Goal: Check status: Check status

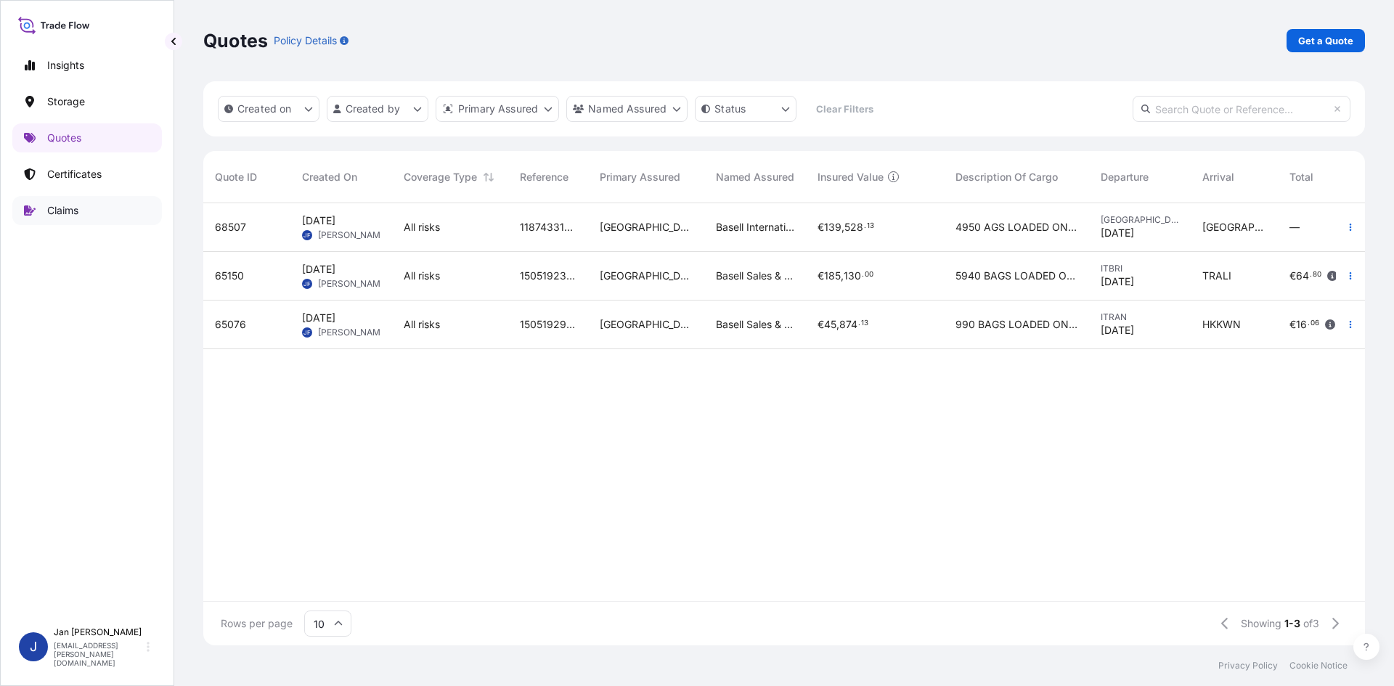
scroll to position [439, 1151]
click at [100, 177] on p "Certificates" at bounding box center [74, 174] width 54 height 15
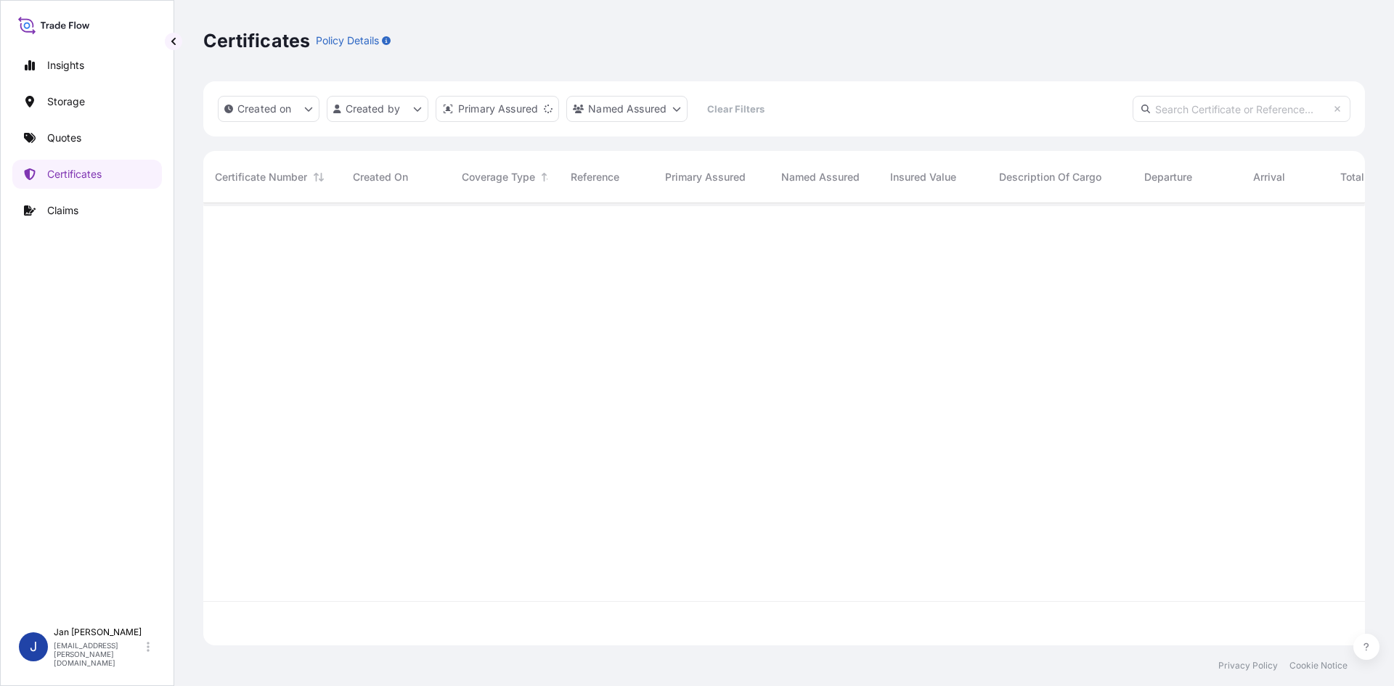
scroll to position [439, 1151]
click at [1208, 115] on input "text" at bounding box center [1242, 109] width 218 height 26
paste input "1187424940"
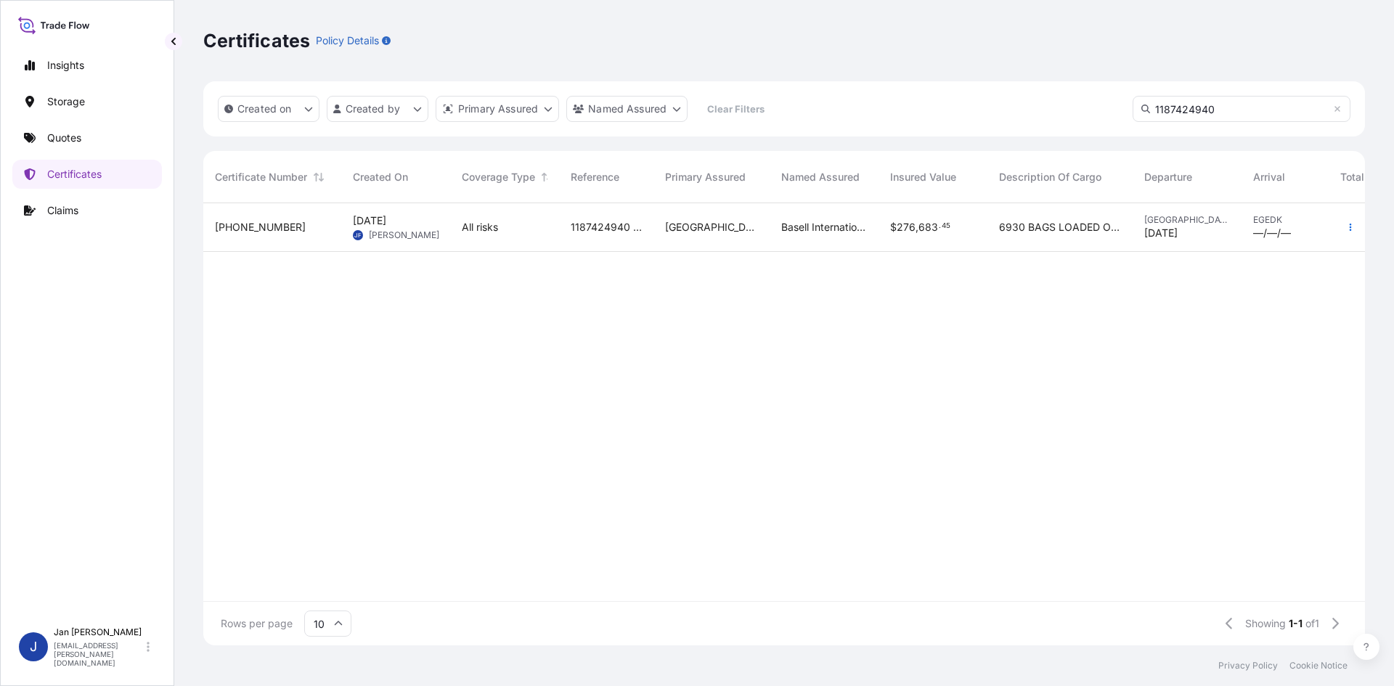
type input "1187424940"
click at [330, 221] on div "[PHONE_NUMBER]" at bounding box center [272, 227] width 138 height 49
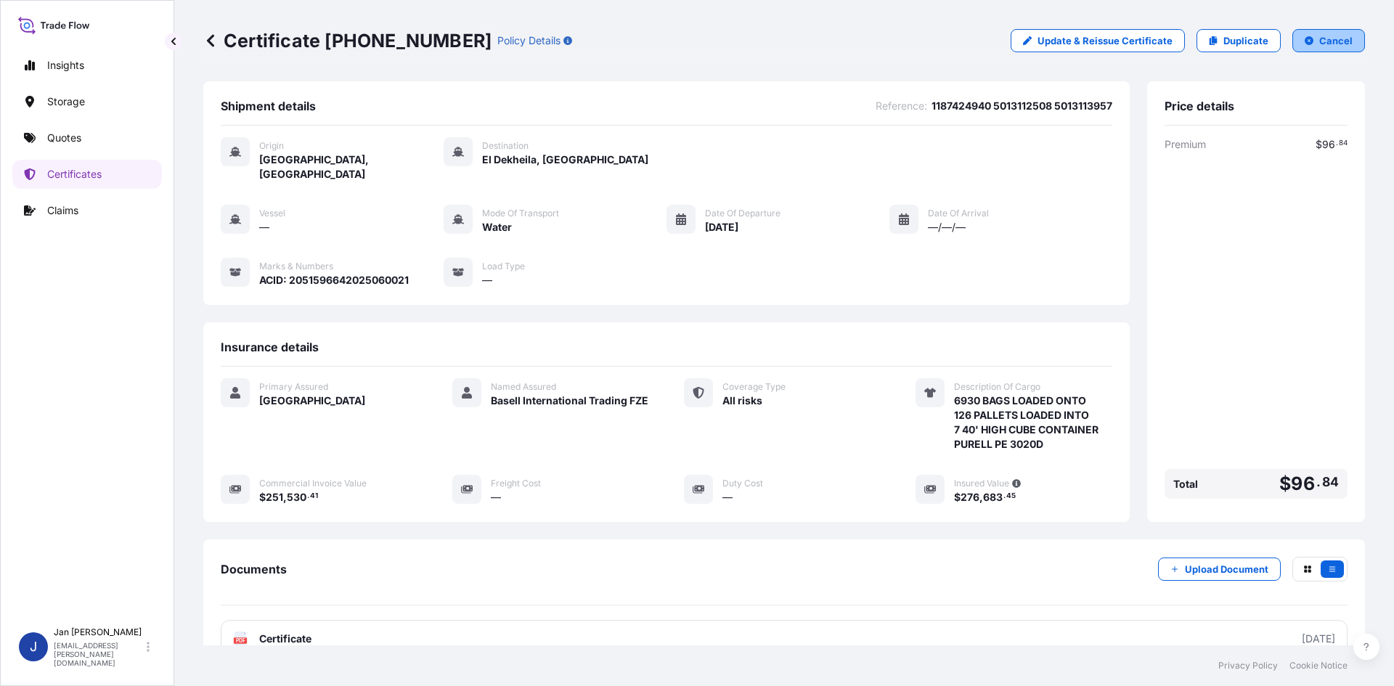
click at [1301, 36] on button "Cancel" at bounding box center [1329, 40] width 73 height 23
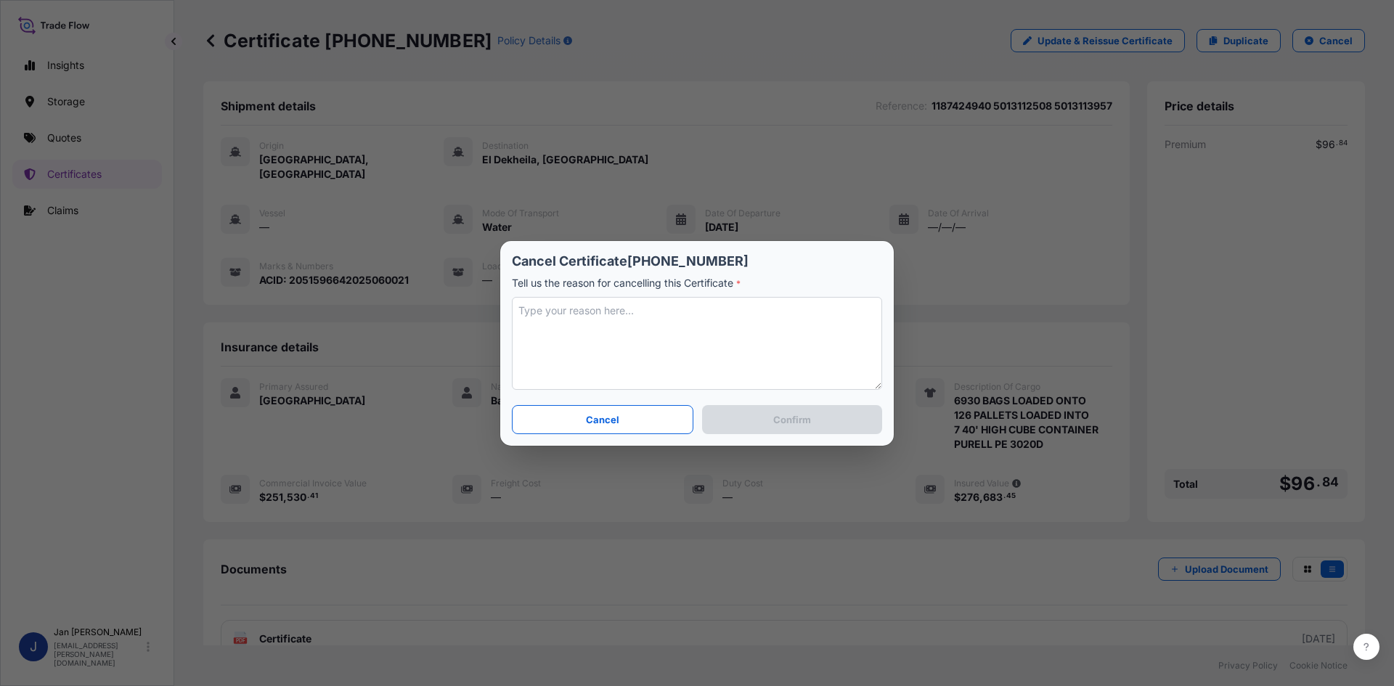
click at [674, 343] on textarea at bounding box center [697, 343] width 370 height 93
type textarea "Incorrect invoice"
click at [802, 420] on p "Confirm" at bounding box center [792, 419] width 38 height 15
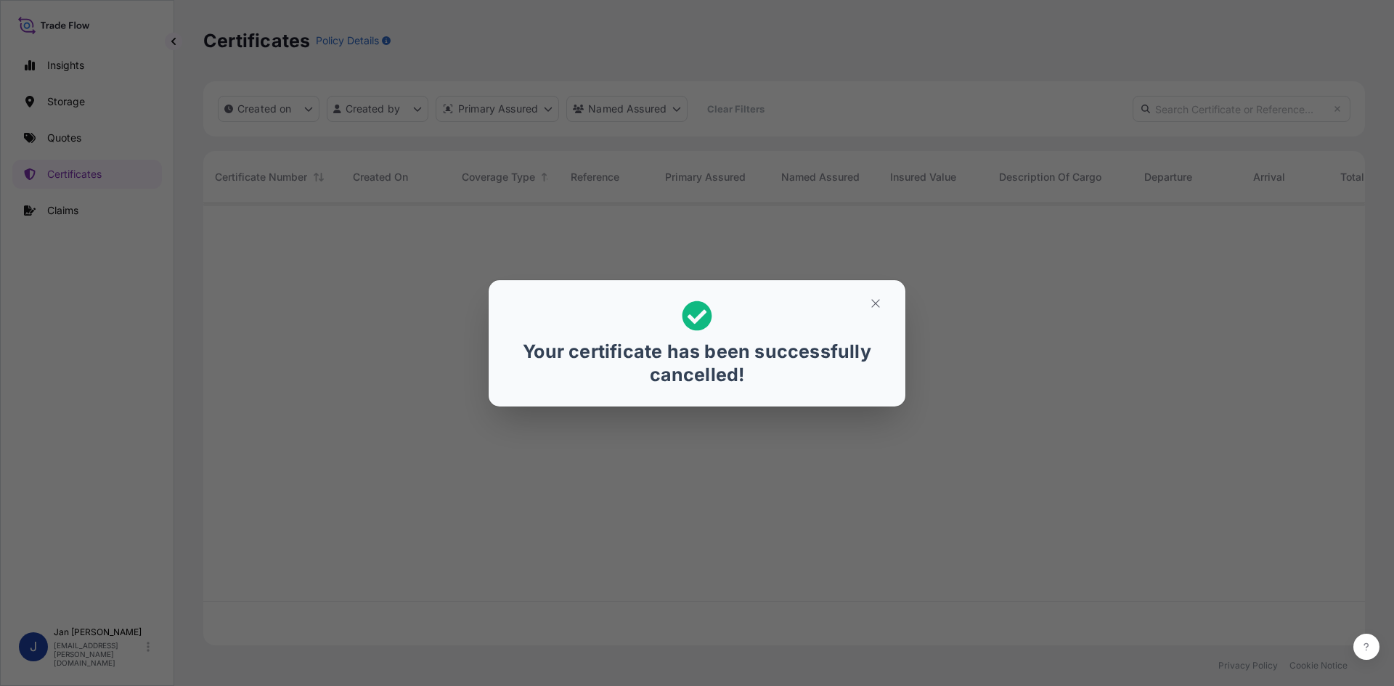
scroll to position [439, 1151]
